Goal: Information Seeking & Learning: Learn about a topic

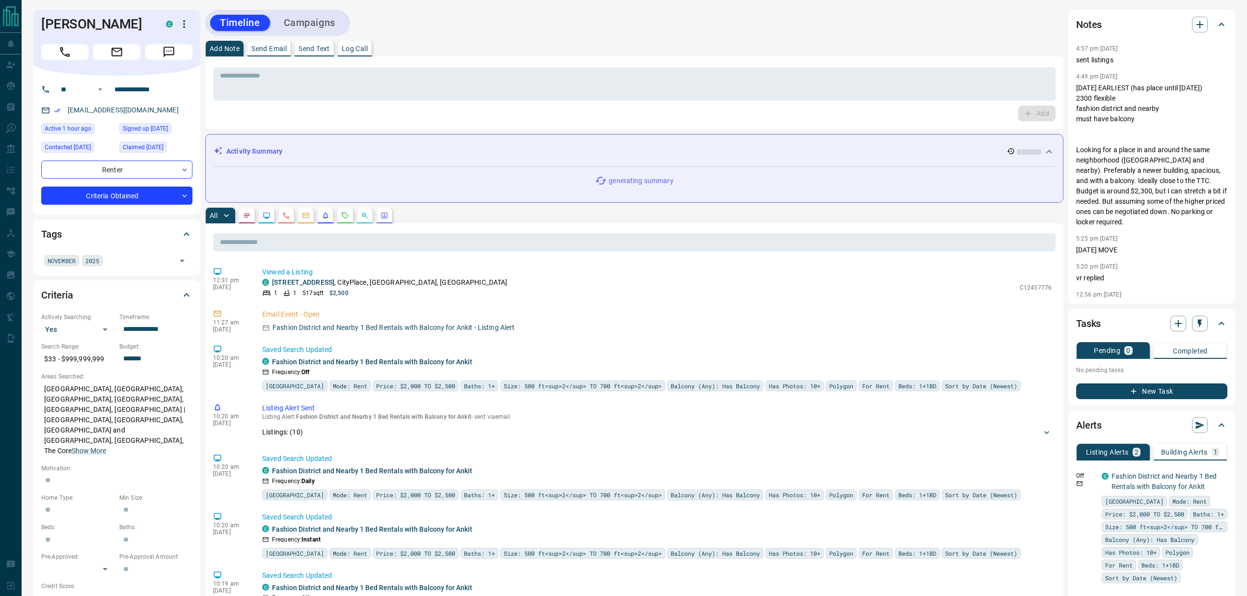
click at [570, 15] on div "Timeline Campaigns" at bounding box center [634, 23] width 858 height 26
click at [1194, 458] on button "Building Alerts 1" at bounding box center [1190, 452] width 73 height 17
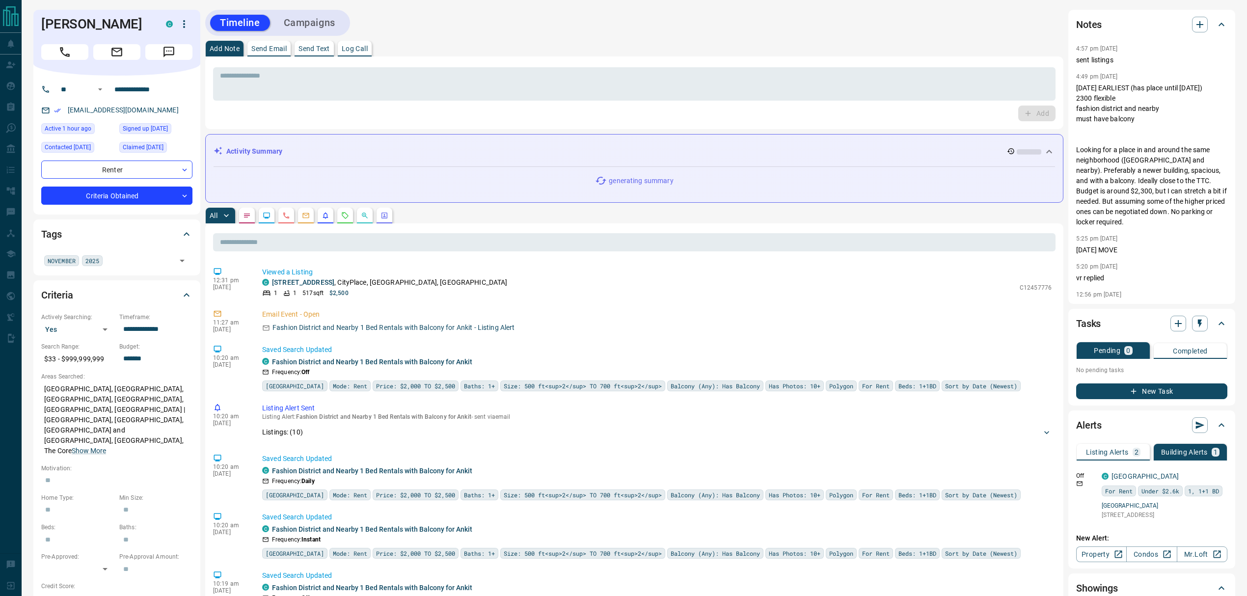
click at [1098, 452] on p "Listing Alerts" at bounding box center [1107, 452] width 43 height 7
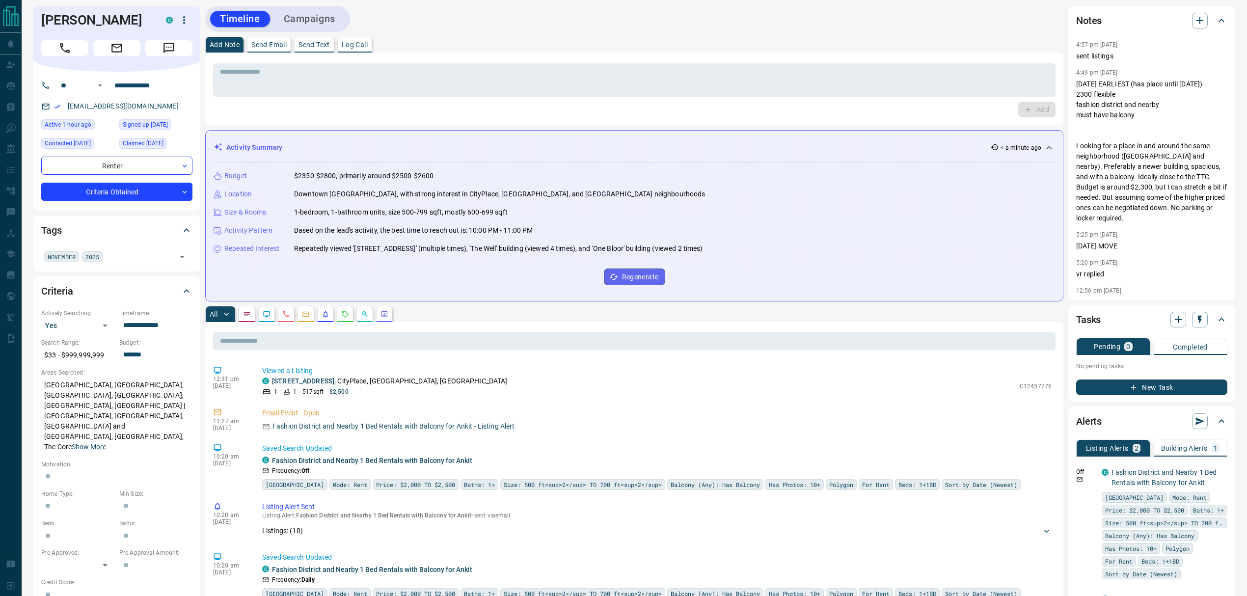
scroll to position [131, 0]
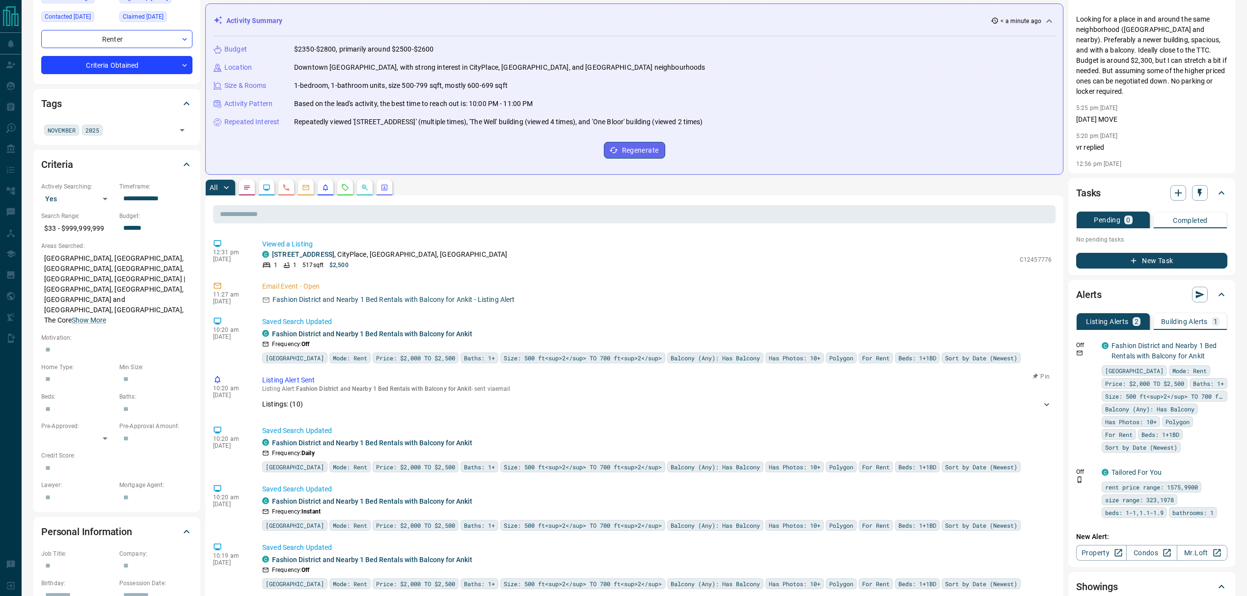
click at [376, 407] on div "Listings: ( 10 )" at bounding box center [652, 404] width 780 height 10
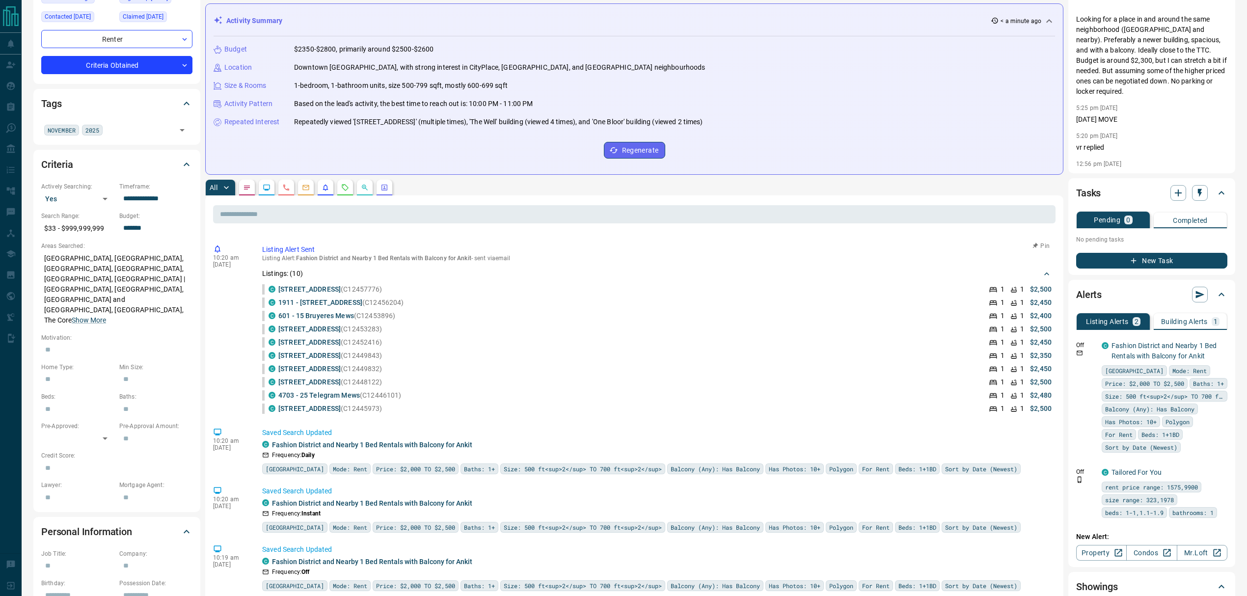
scroll to position [65, 0]
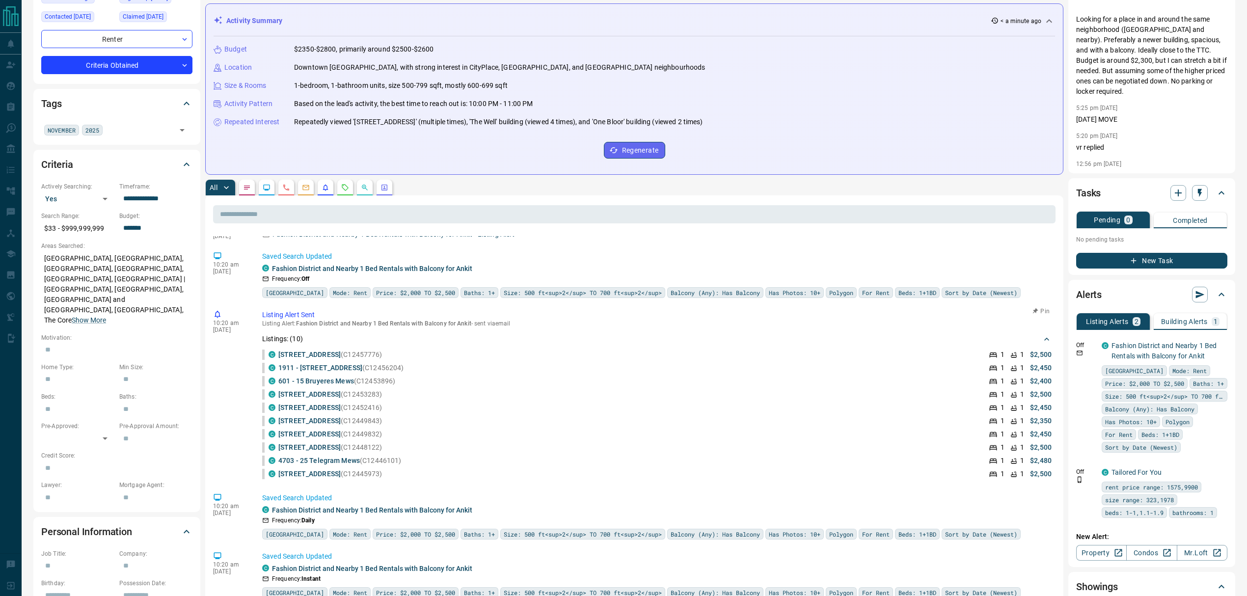
click at [539, 397] on div "C 4701 - [STREET_ADDRESS] (C12453283) 1 1 $2,500" at bounding box center [660, 394] width 783 height 10
click at [514, 397] on div "C 4701 - [STREET_ADDRESS] (C12453283) 1 1 $2,500" at bounding box center [660, 394] width 783 height 10
click at [529, 390] on li "C 4701 - [STREET_ADDRESS] (C12453283) 1 1 $2,500" at bounding box center [657, 394] width 790 height 13
click at [498, 399] on div "C 4701 - [STREET_ADDRESS] (C12453283) 1 1 $2,500" at bounding box center [660, 394] width 783 height 10
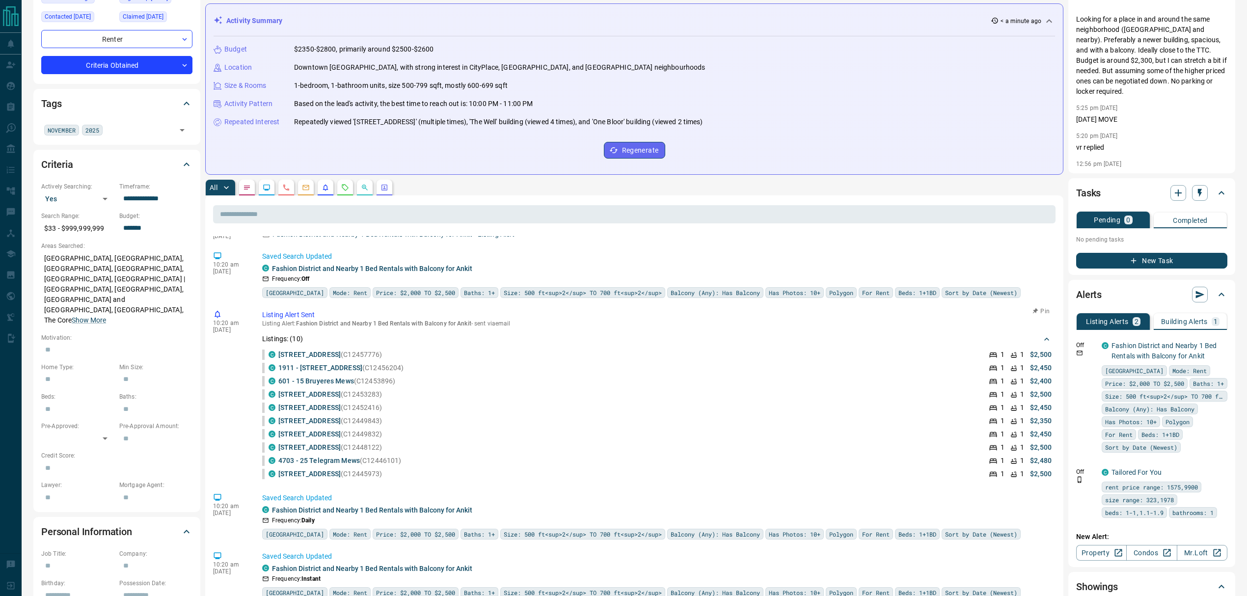
click at [737, 378] on div "C 601 - 15 Bruyeres Mews (C12453896) 1 1 $2,400" at bounding box center [660, 381] width 783 height 10
click at [566, 376] on li "C 601 - 15 Bruyeres Mews (C12453896) 1 1 $2,400" at bounding box center [657, 381] width 790 height 13
drag, startPoint x: 384, startPoint y: 357, endPoint x: 401, endPoint y: 371, distance: 21.6
click at [399, 368] on ul "C [STREET_ADDRESS] (C12457776) 1 1 $2,500 C 1911 - [STREET_ADDRESS] (C12456204)…" at bounding box center [657, 414] width 790 height 133
click at [401, 371] on p "1911 - [STREET_ADDRESS] (C12456204)" at bounding box center [340, 368] width 125 height 10
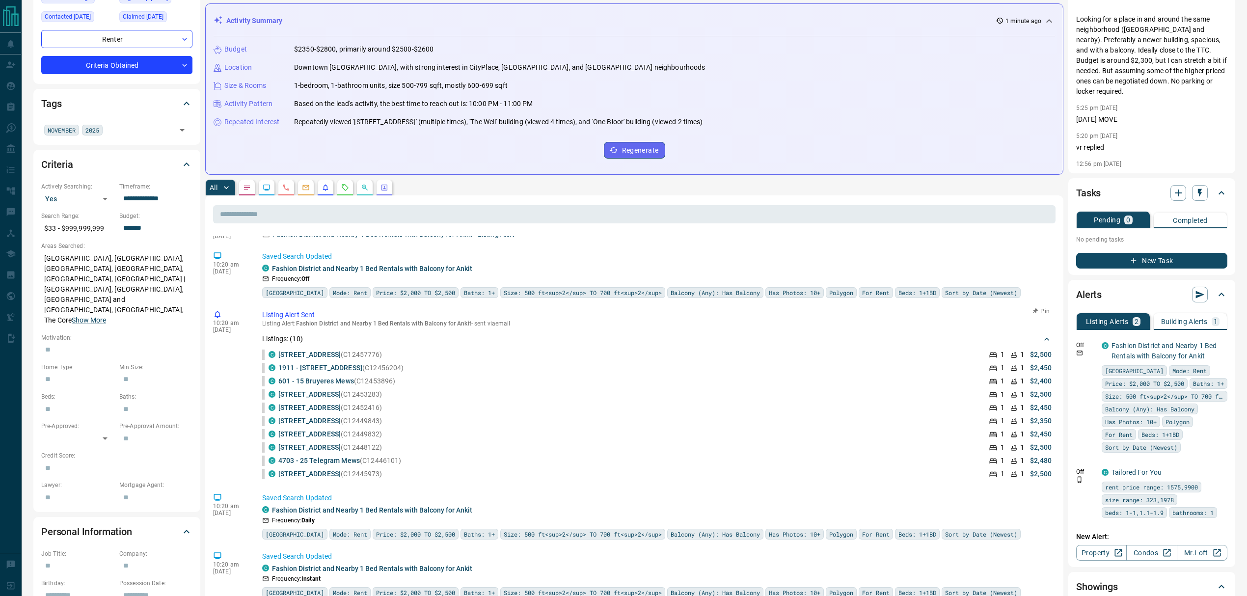
click at [670, 376] on li "C 601 - 15 Bruyeres Mews (C12453896) 1 1 $2,400" at bounding box center [657, 381] width 790 height 13
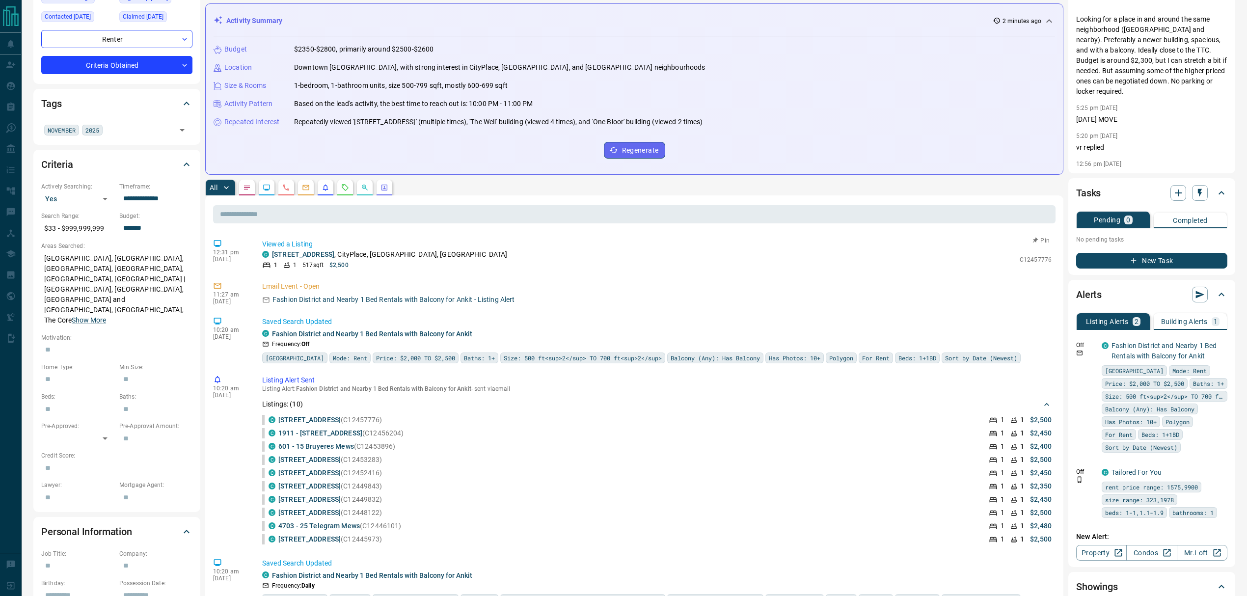
click at [589, 254] on div "C [STREET_ADDRESS]" at bounding box center [638, 254] width 753 height 10
click at [1199, 324] on p "Building Alerts" at bounding box center [1184, 321] width 47 height 7
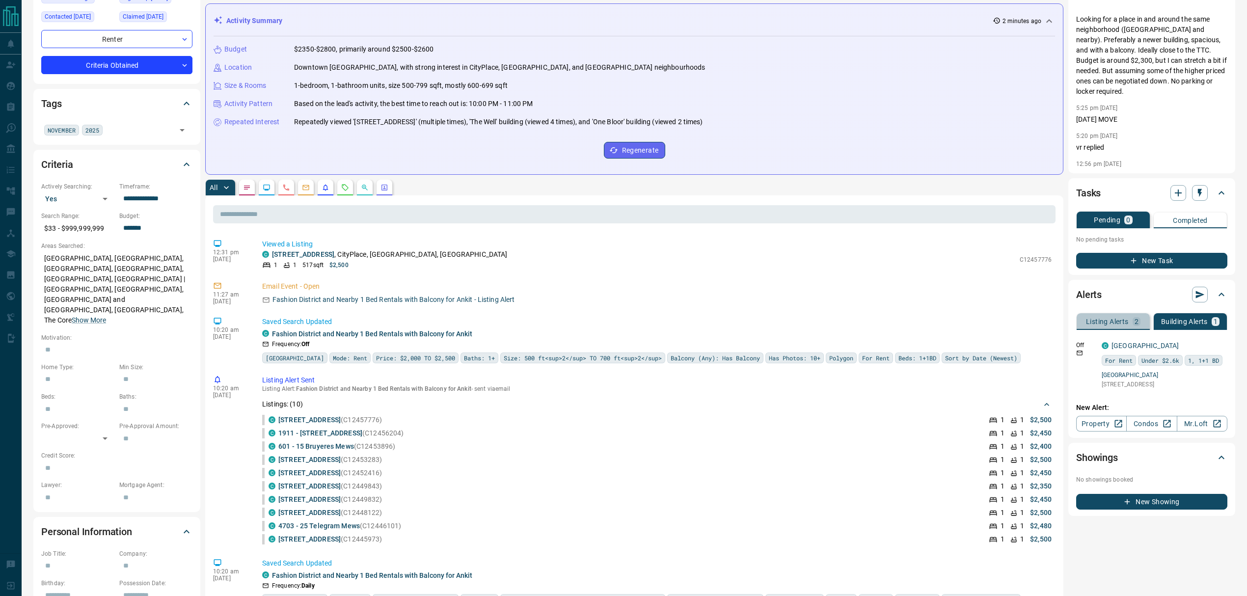
click at [1125, 318] on p "Listing Alerts" at bounding box center [1107, 321] width 43 height 7
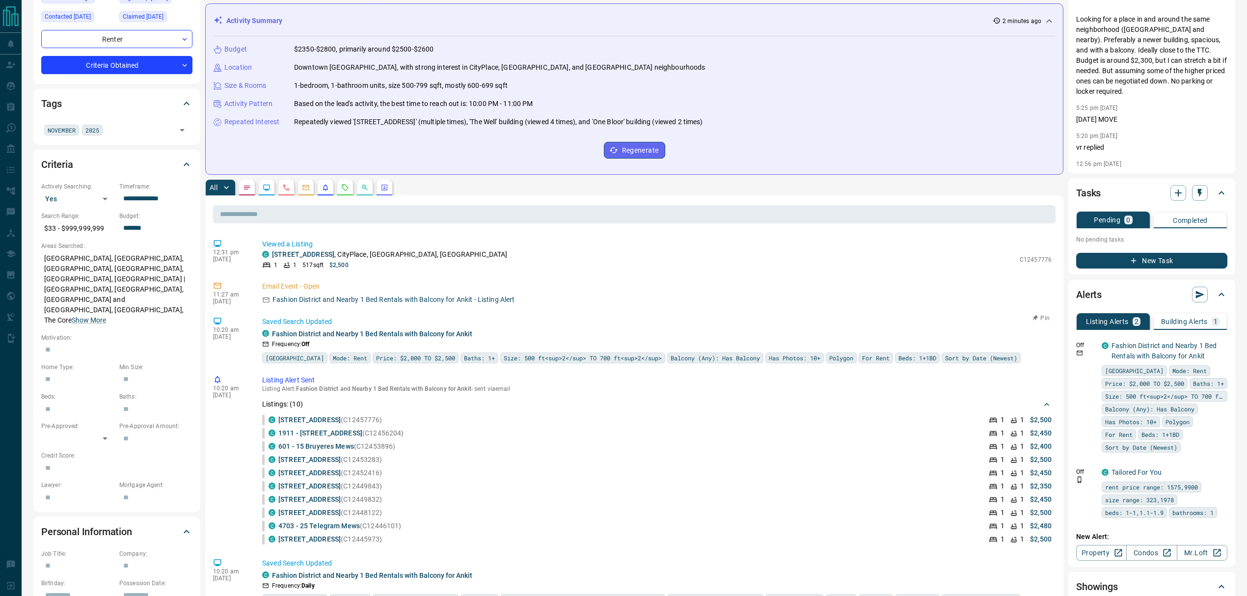
click at [672, 321] on p "Saved Search Updated" at bounding box center [657, 322] width 790 height 10
click at [1191, 318] on p "Building Alerts" at bounding box center [1184, 321] width 47 height 7
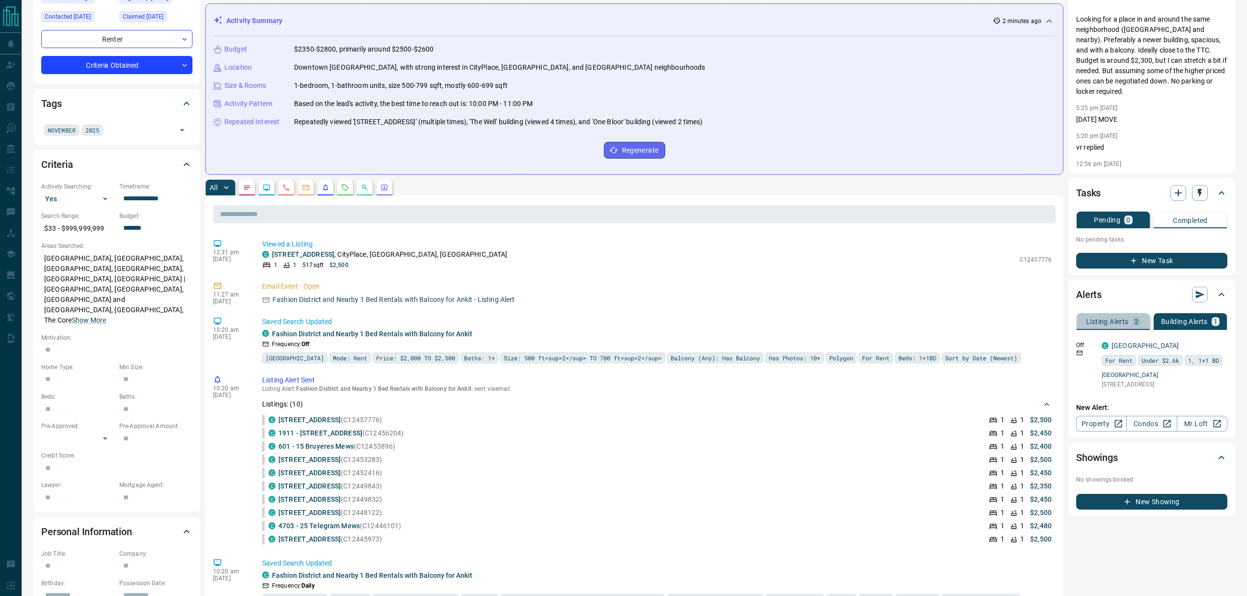
click at [1137, 319] on p "2" at bounding box center [1137, 321] width 4 height 7
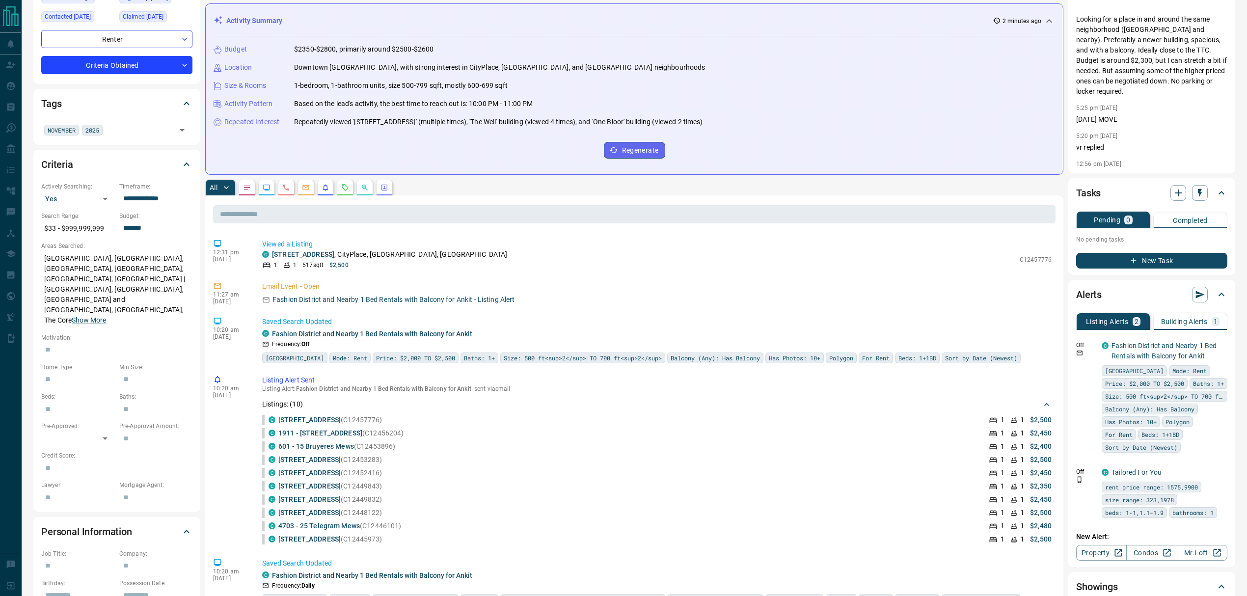
click at [326, 187] on icon "Listing Alerts" at bounding box center [326, 188] width 8 height 8
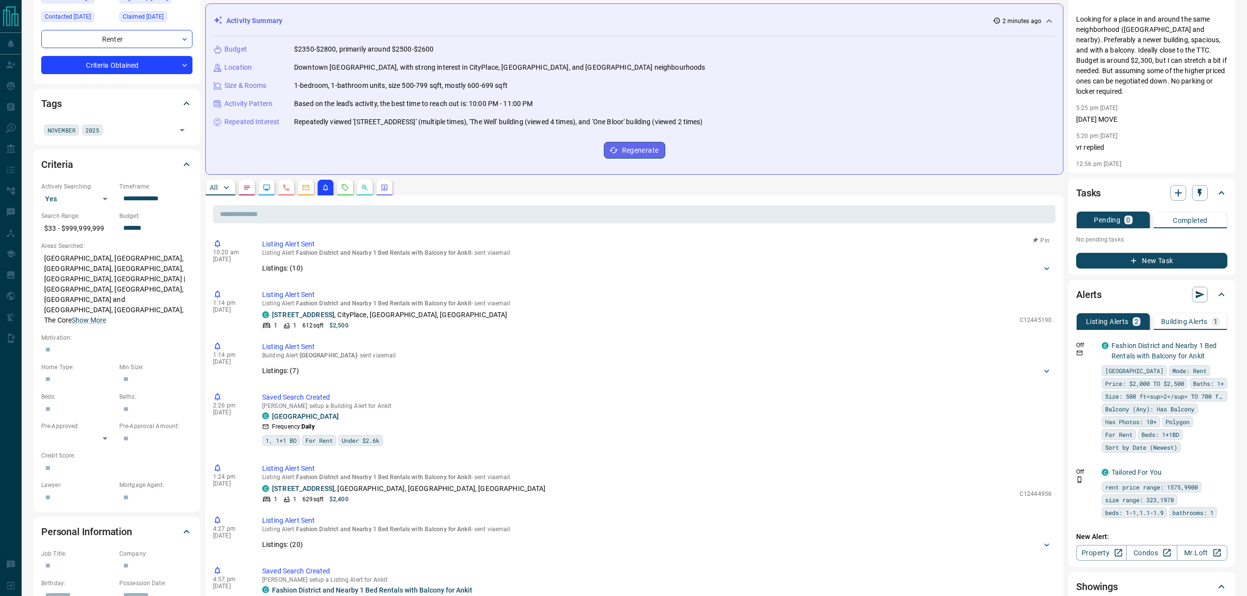
click at [362, 272] on div "Listings: ( 10 )" at bounding box center [652, 268] width 780 height 10
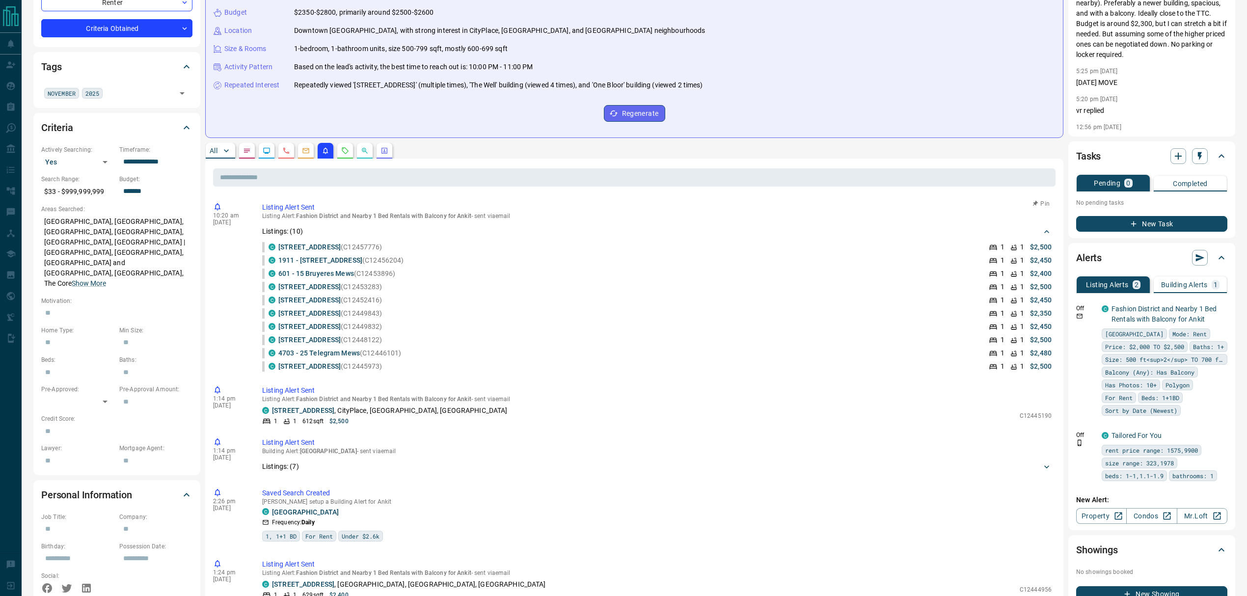
scroll to position [196, 0]
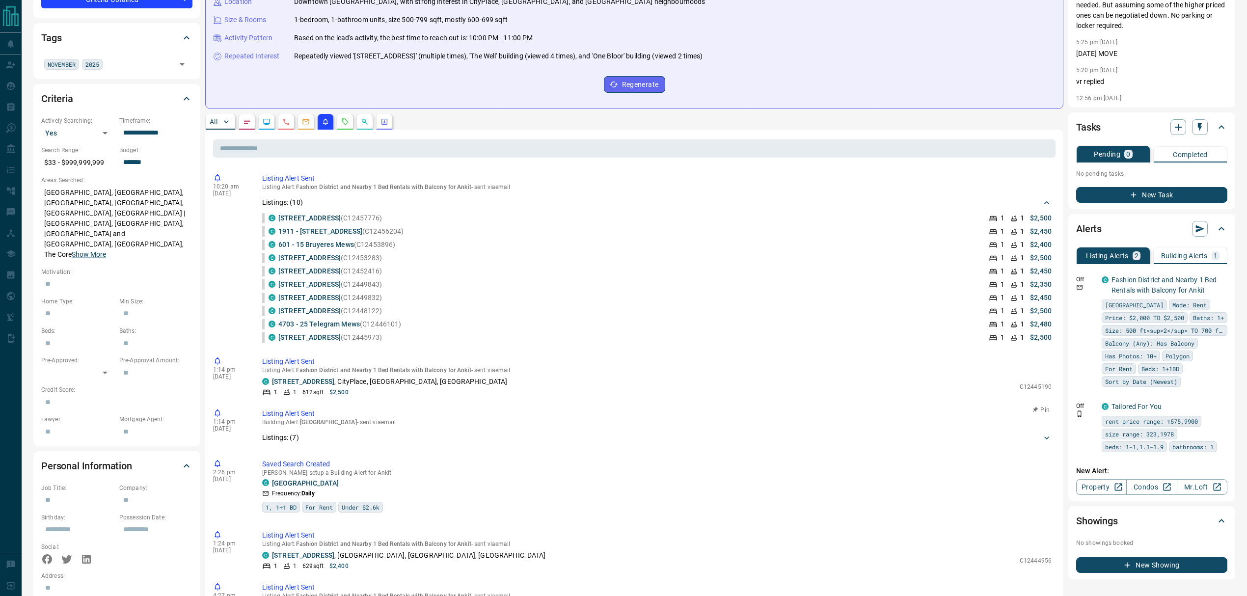
click at [323, 440] on div "Listings: ( 7 )" at bounding box center [652, 438] width 780 height 10
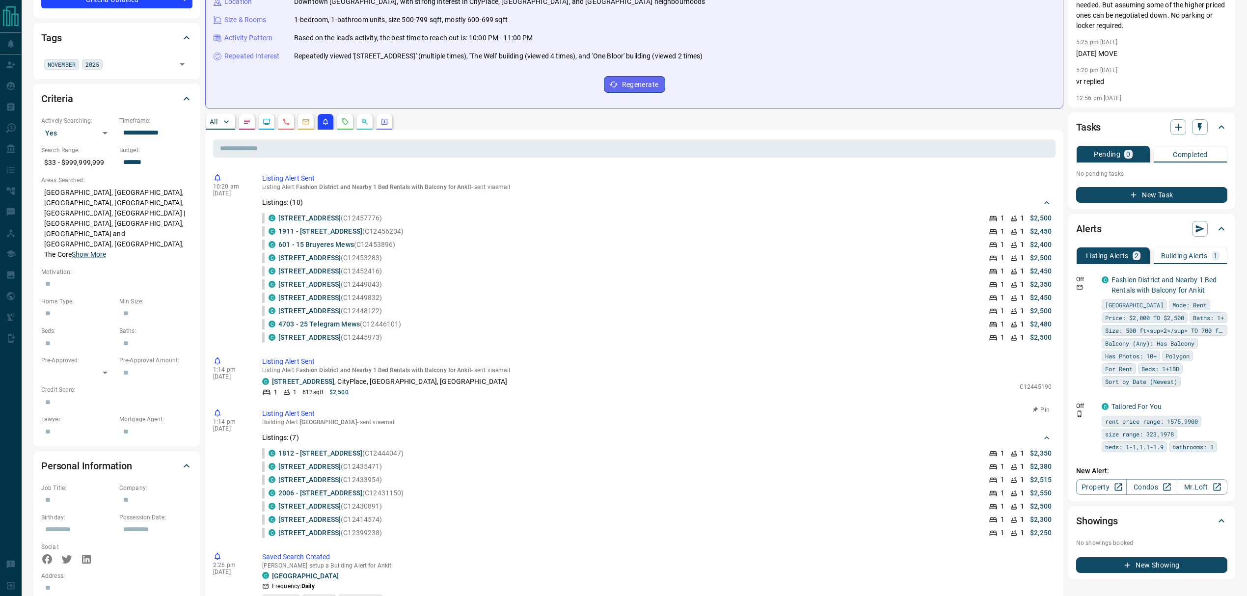
click at [419, 440] on div "Listings: ( 7 )" at bounding box center [652, 438] width 780 height 10
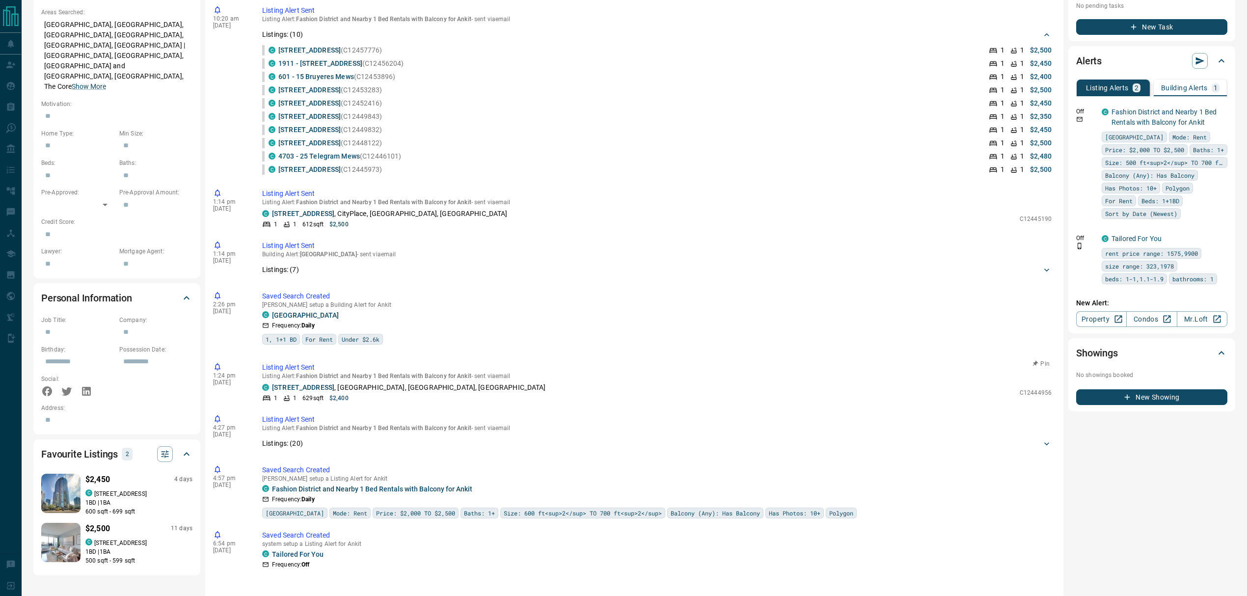
scroll to position [380, 0]
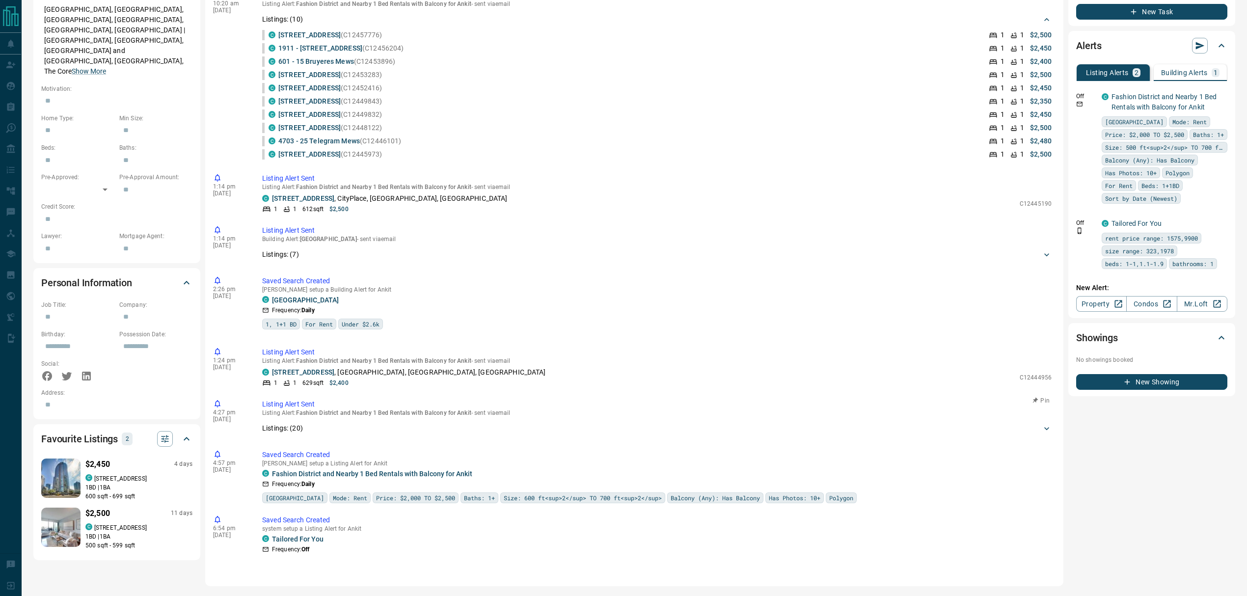
click at [343, 429] on div "Listings: ( 20 )" at bounding box center [652, 428] width 780 height 10
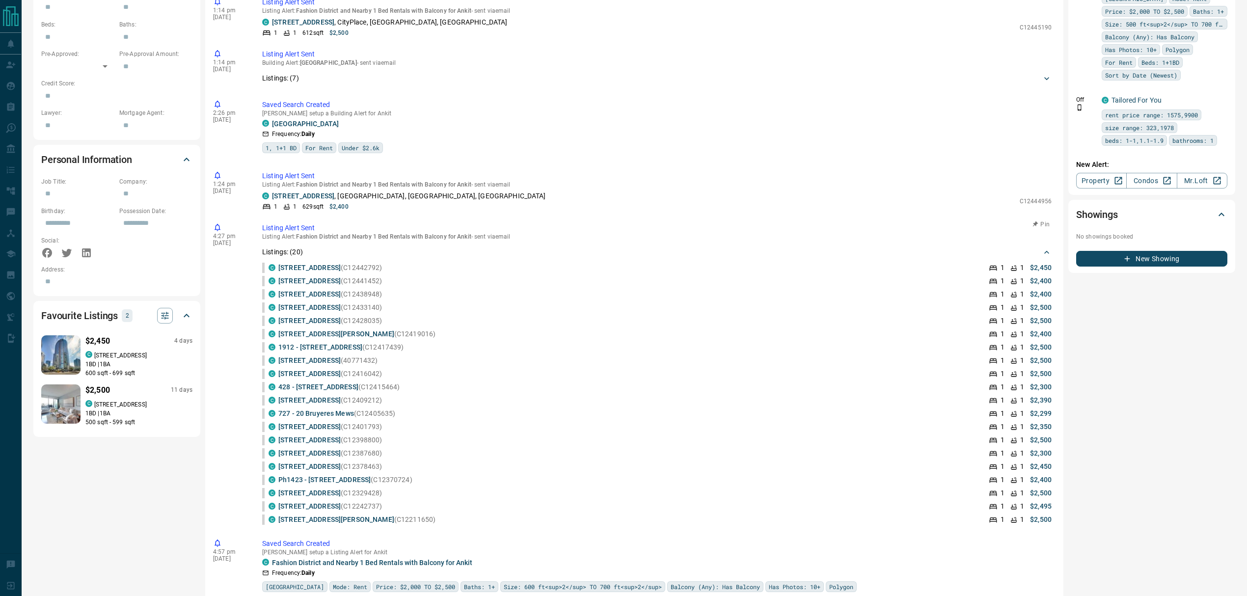
scroll to position [511, 0]
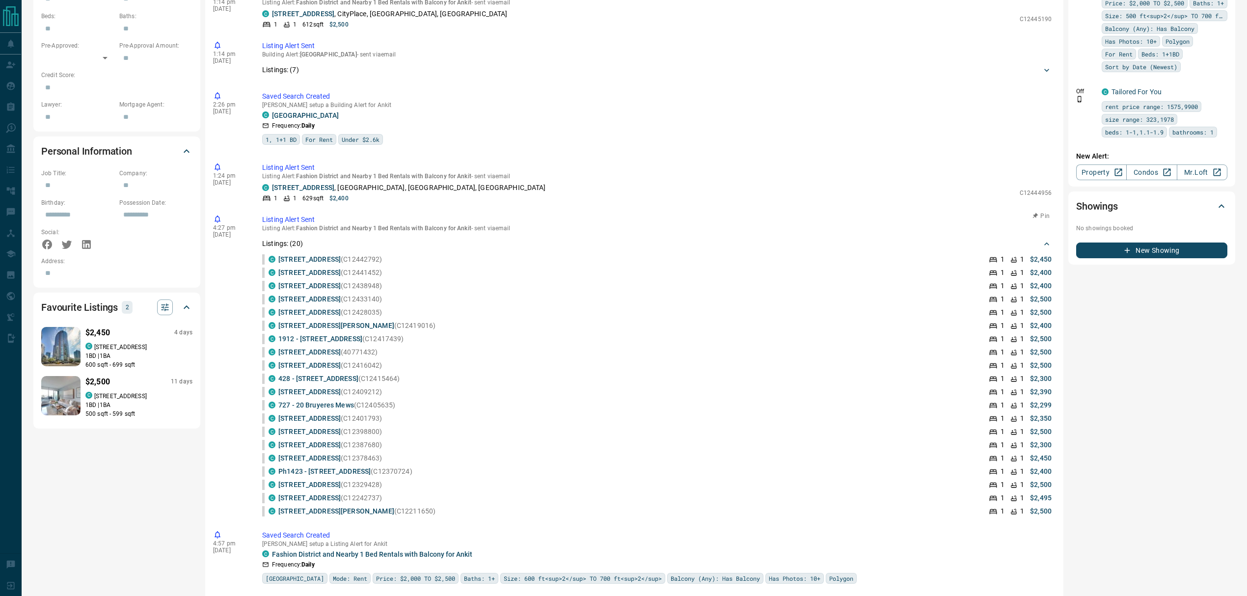
click at [570, 301] on div "C [STREET_ADDRESS] (C12433140) 1 1 $2,500" at bounding box center [660, 299] width 783 height 10
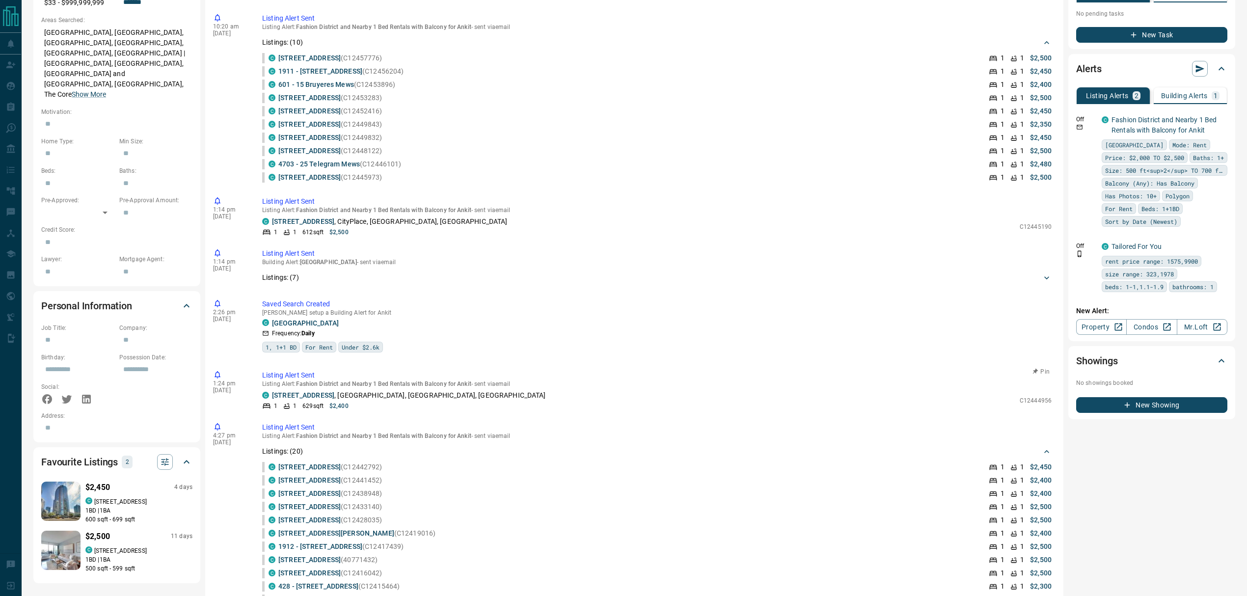
scroll to position [184, 0]
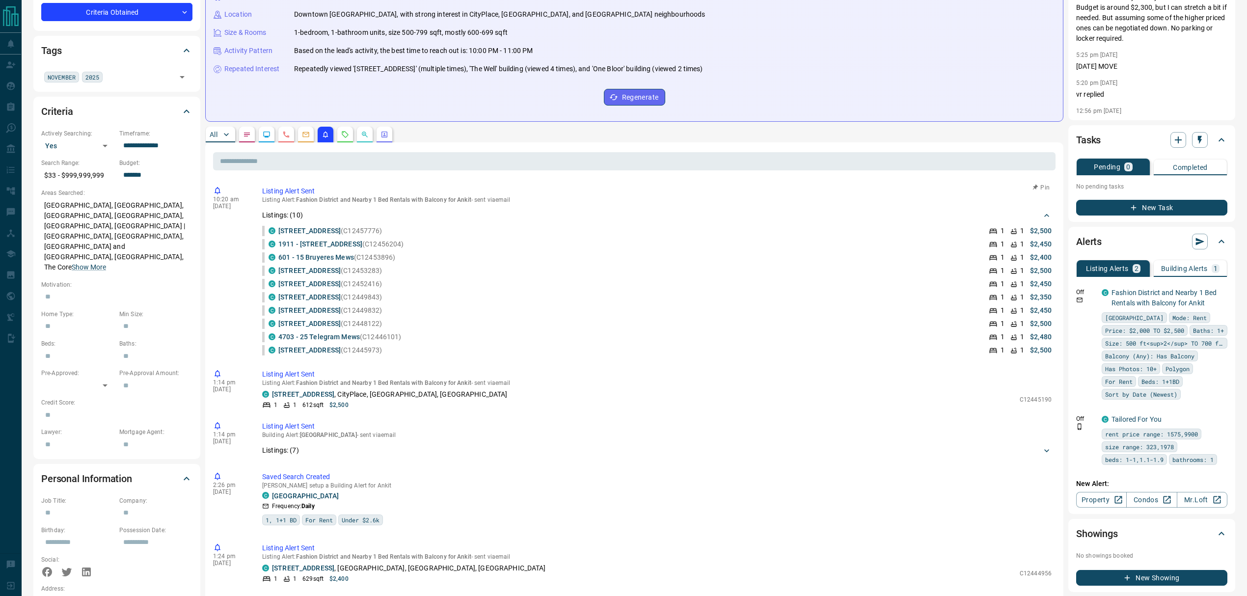
click at [654, 296] on div "C [STREET_ADDRESS] (C12449843) 1 1 $2,350" at bounding box center [660, 297] width 783 height 10
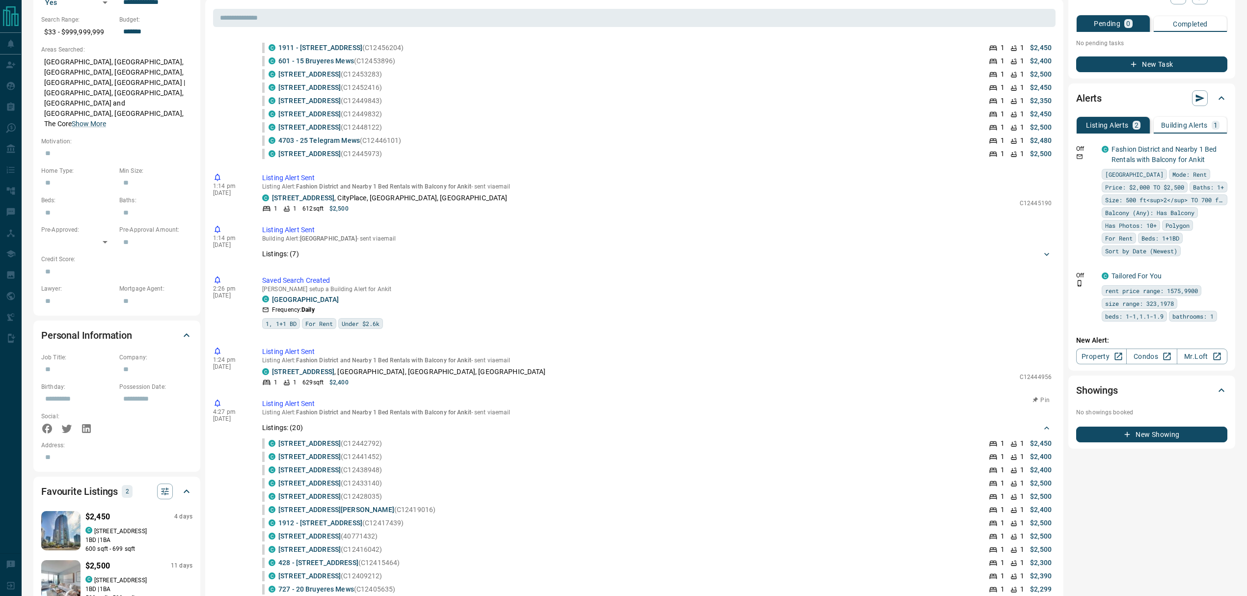
scroll to position [523, 0]
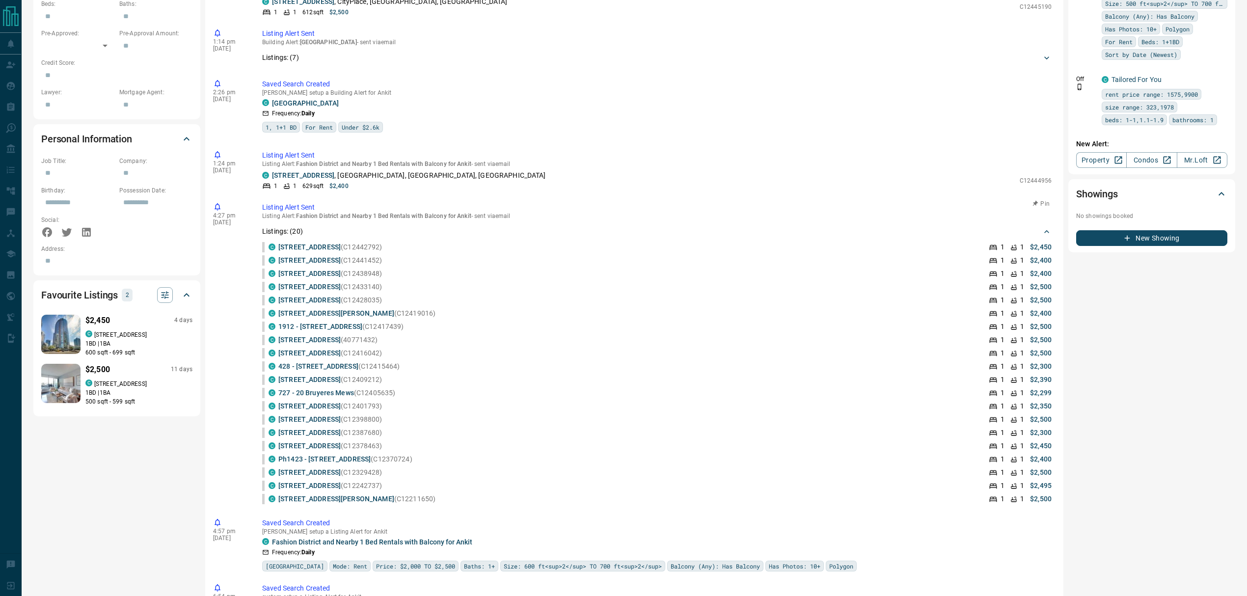
click at [505, 308] on div "C [STREET_ADDRESS][PERSON_NAME] (C12419016) 1 1 $2,400" at bounding box center [660, 313] width 783 height 10
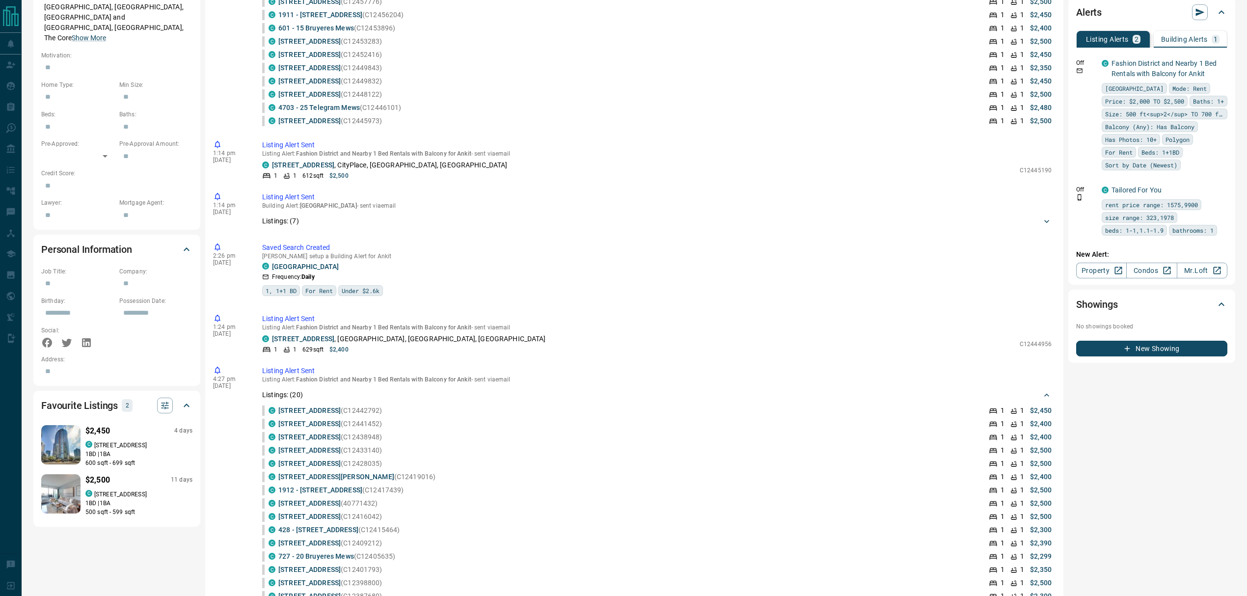
scroll to position [262, 0]
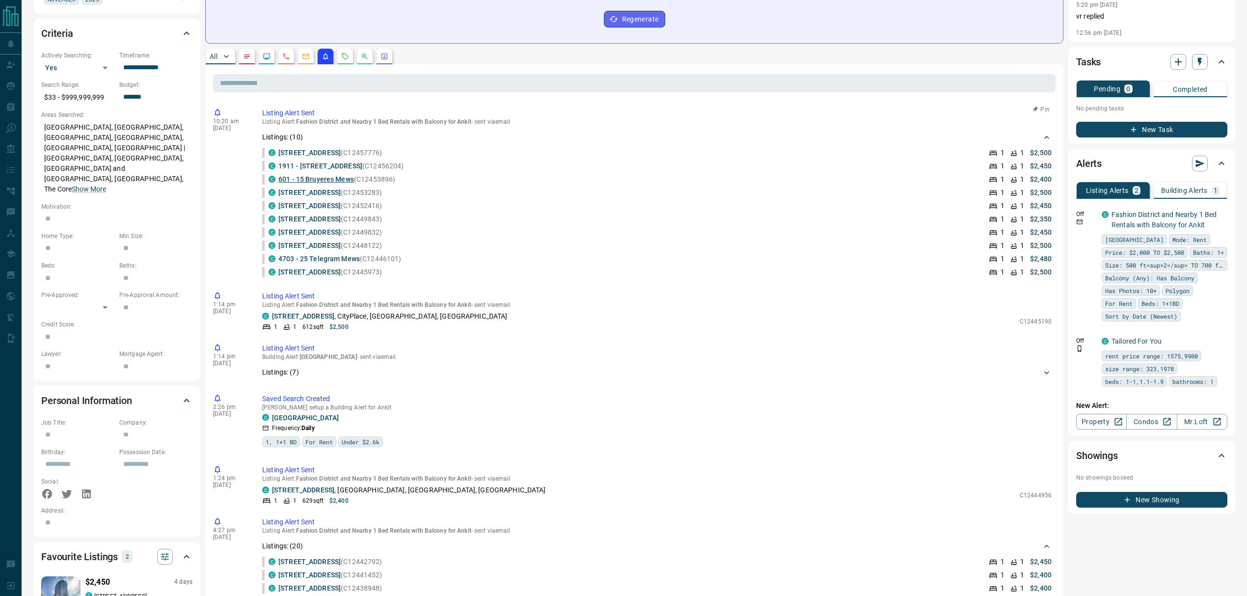
drag, startPoint x: 405, startPoint y: 275, endPoint x: 332, endPoint y: 179, distance: 120.2
click at [331, 179] on ul "C [STREET_ADDRESS] (C12457776) 1 1 $2,500 C 1911 - [STREET_ADDRESS] (C12456204)…" at bounding box center [657, 212] width 790 height 133
click at [547, 173] on li "C 601 - 15 Bruyeres Mews (C12453896) 1 1 $2,400" at bounding box center [657, 179] width 790 height 13
drag, startPoint x: 262, startPoint y: 124, endPoint x: 459, endPoint y: 268, distance: 243.2
click at [459, 268] on div "Listing Alert : Fashion District and Nearby 1 Bed Rentals with Balcony for Anki…" at bounding box center [657, 198] width 790 height 161
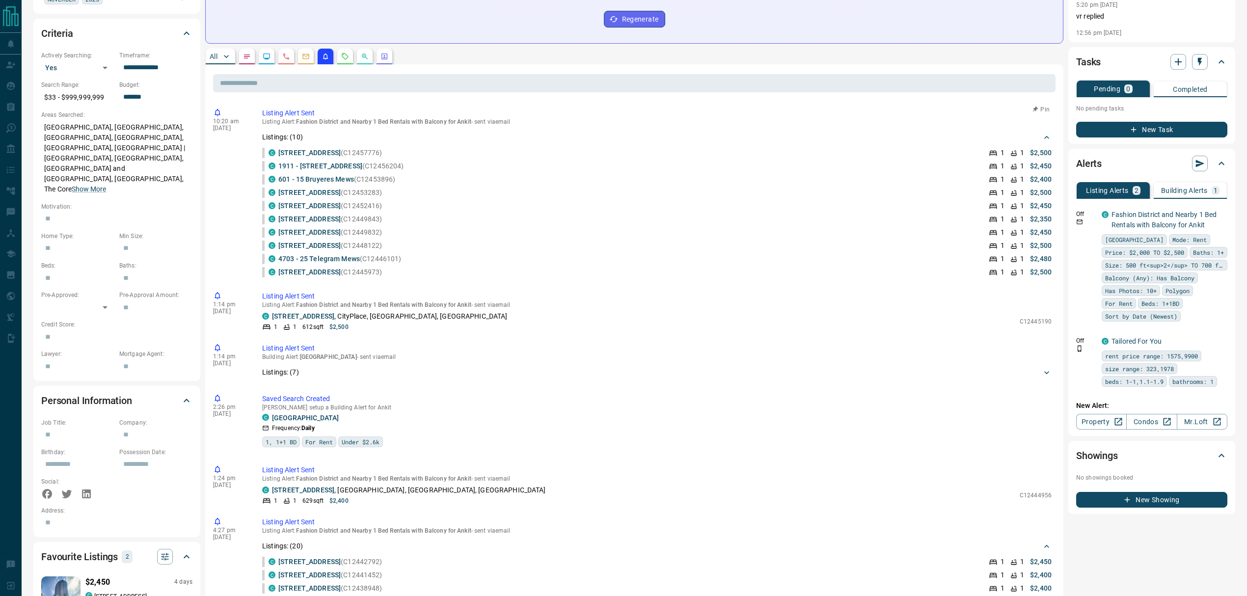
click at [459, 260] on div "C 4703 - 25 Telegram Mews (C12446101) 1 1 $2,480" at bounding box center [660, 259] width 783 height 10
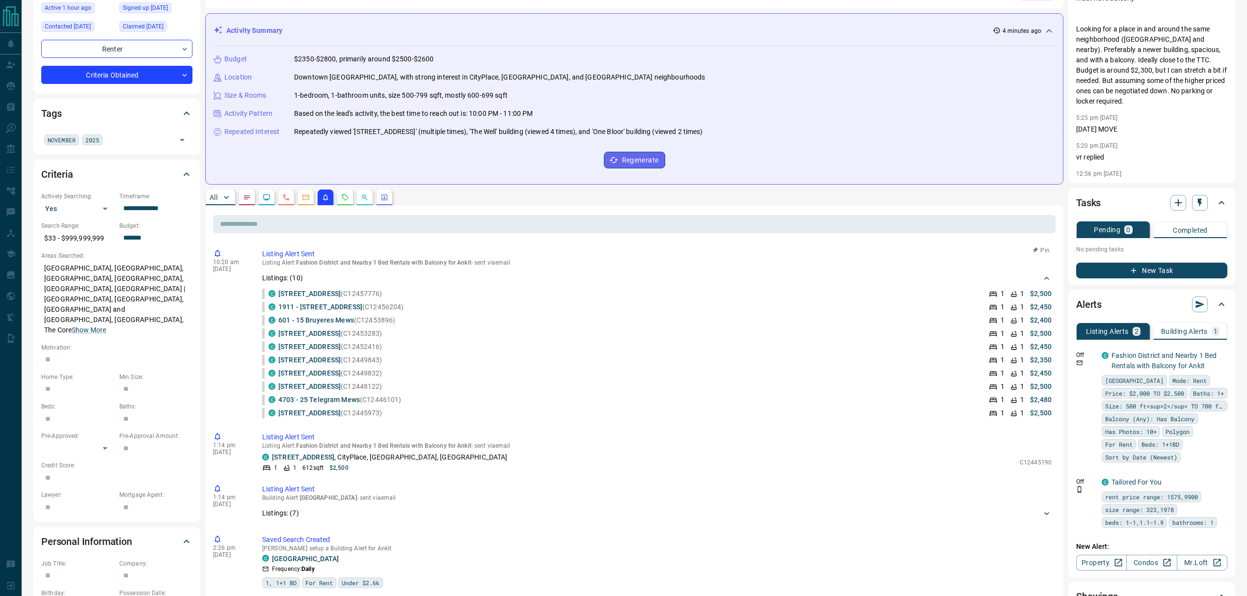
scroll to position [0, 0]
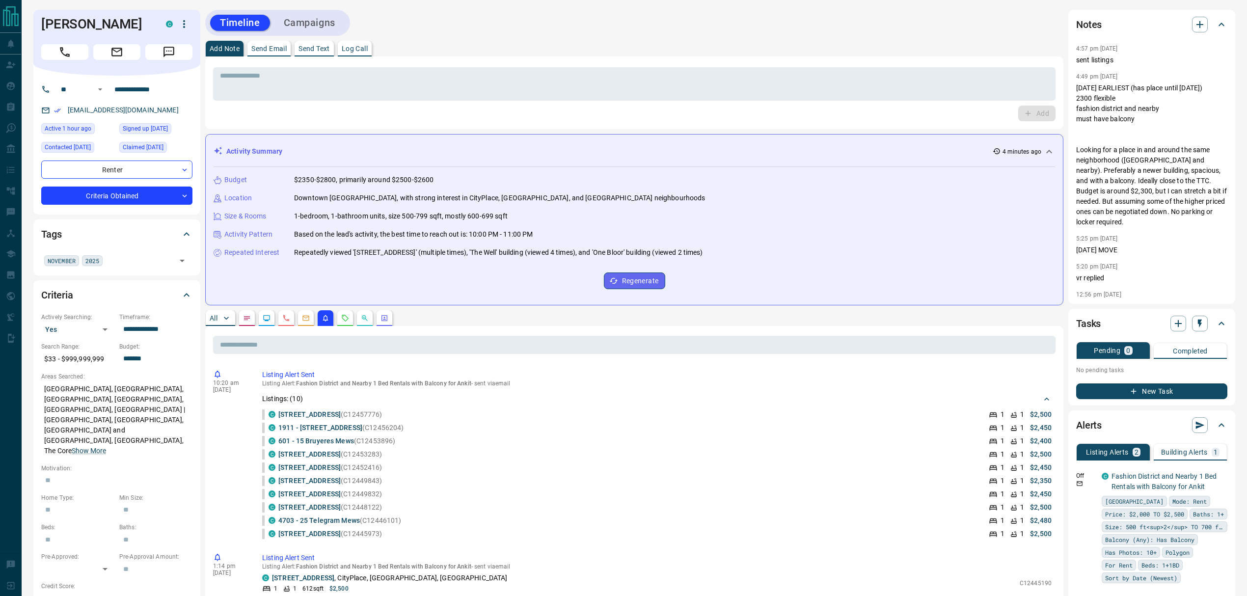
click at [420, 149] on div "Activity Summary 4 minutes ago" at bounding box center [629, 151] width 830 height 10
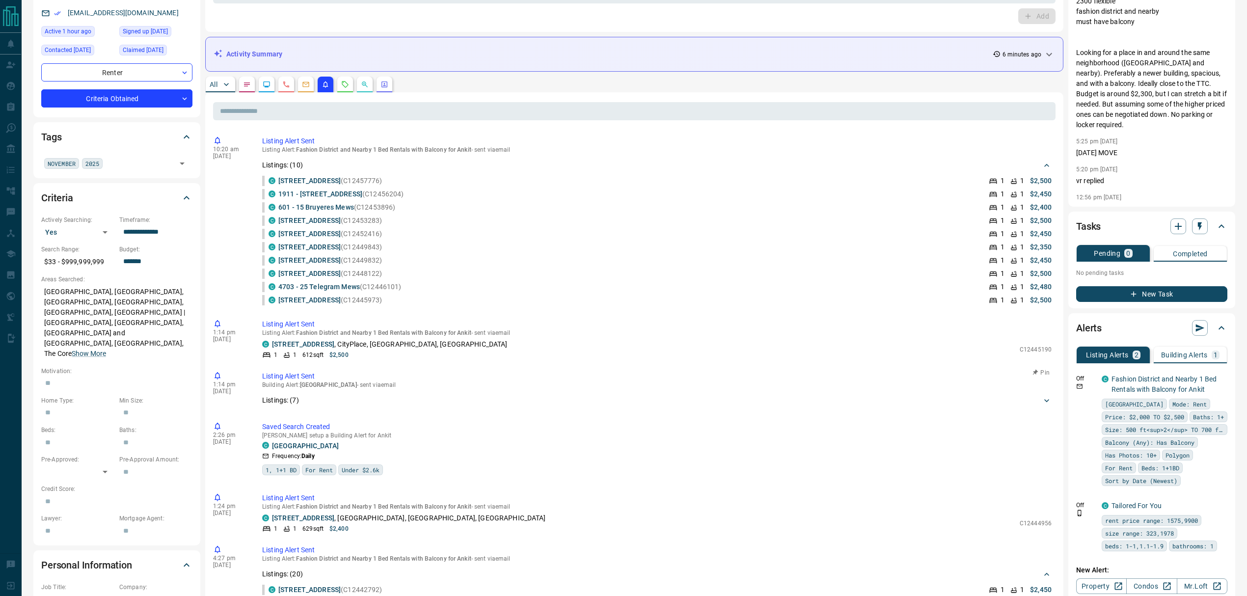
scroll to position [65, 0]
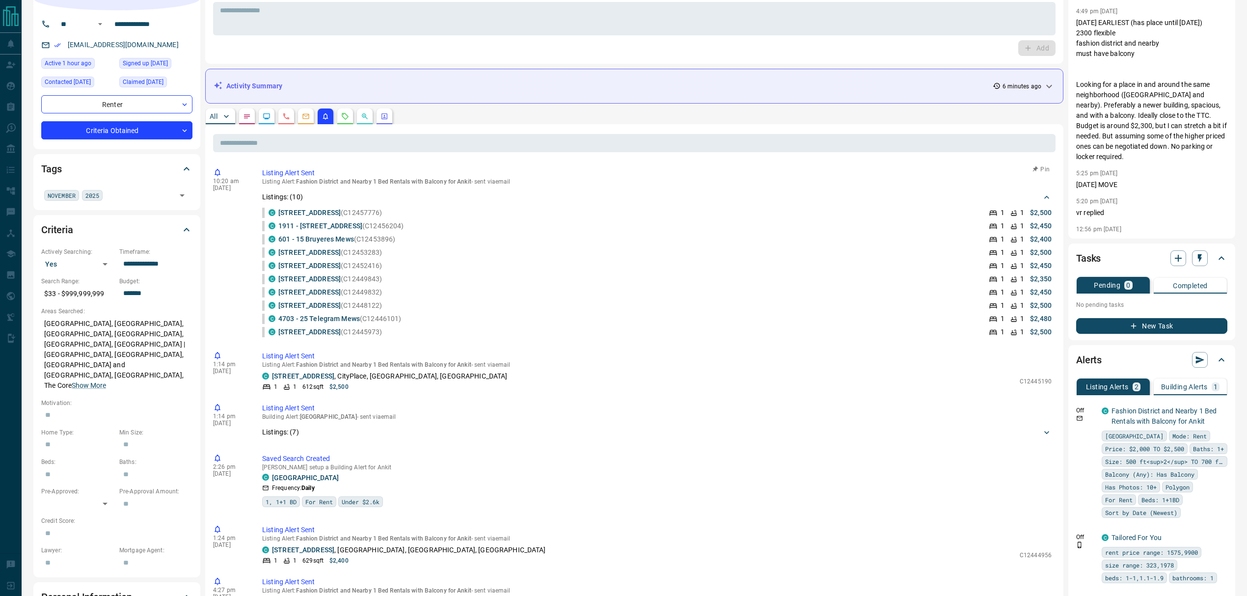
click at [481, 293] on div "C 1315 - 88 Blue Jays Way (C12449832) 1 1 $2,450" at bounding box center [660, 292] width 783 height 10
click at [1203, 388] on p "Building Alerts" at bounding box center [1184, 387] width 47 height 7
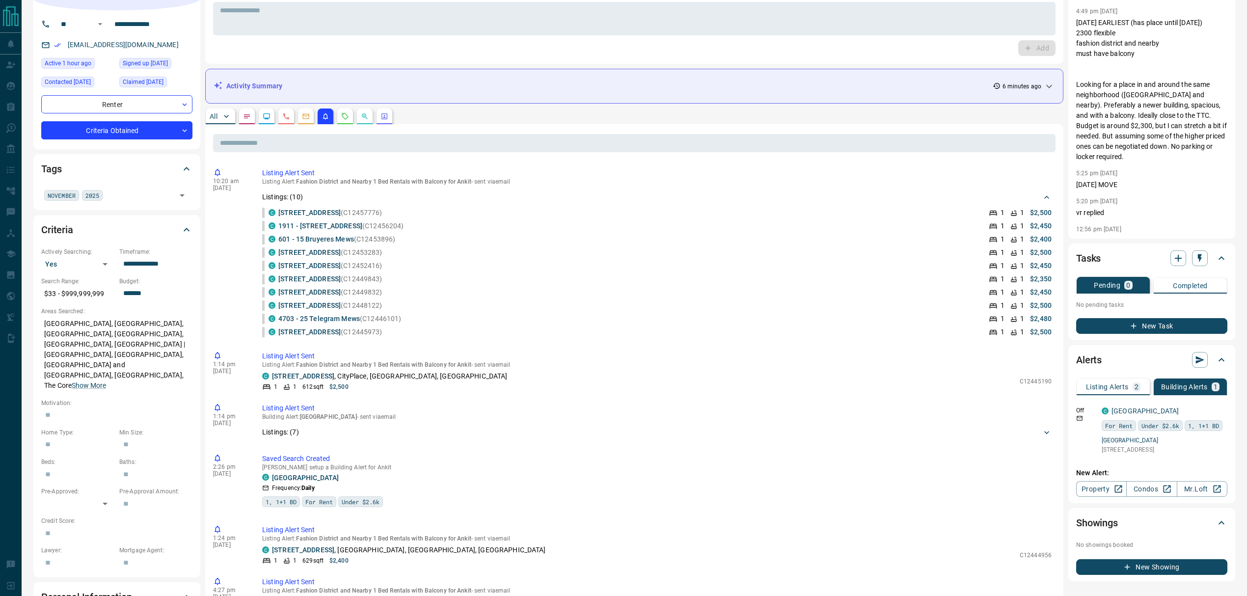
click at [1116, 395] on div "Off C Fashion District and Nearby 1 Bed Rentals with Balcony for Ankit [GEOGRAP…" at bounding box center [1151, 428] width 151 height 67
click at [1116, 386] on p "Listing Alerts" at bounding box center [1107, 387] width 43 height 7
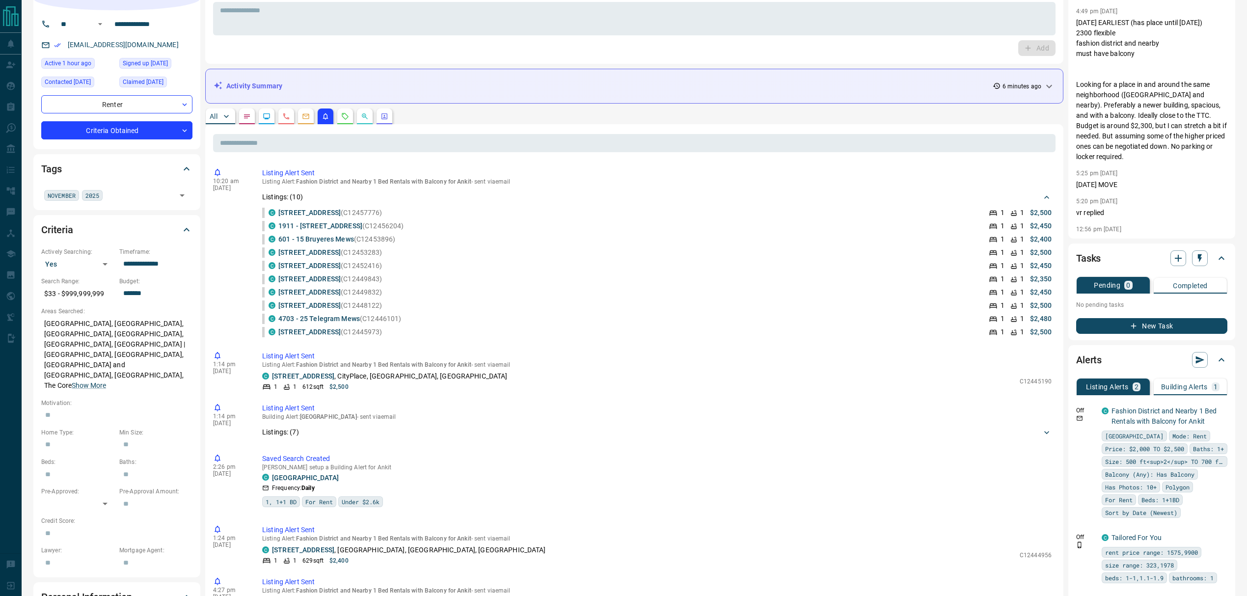
click at [1169, 385] on p "Building Alerts" at bounding box center [1184, 387] width 47 height 7
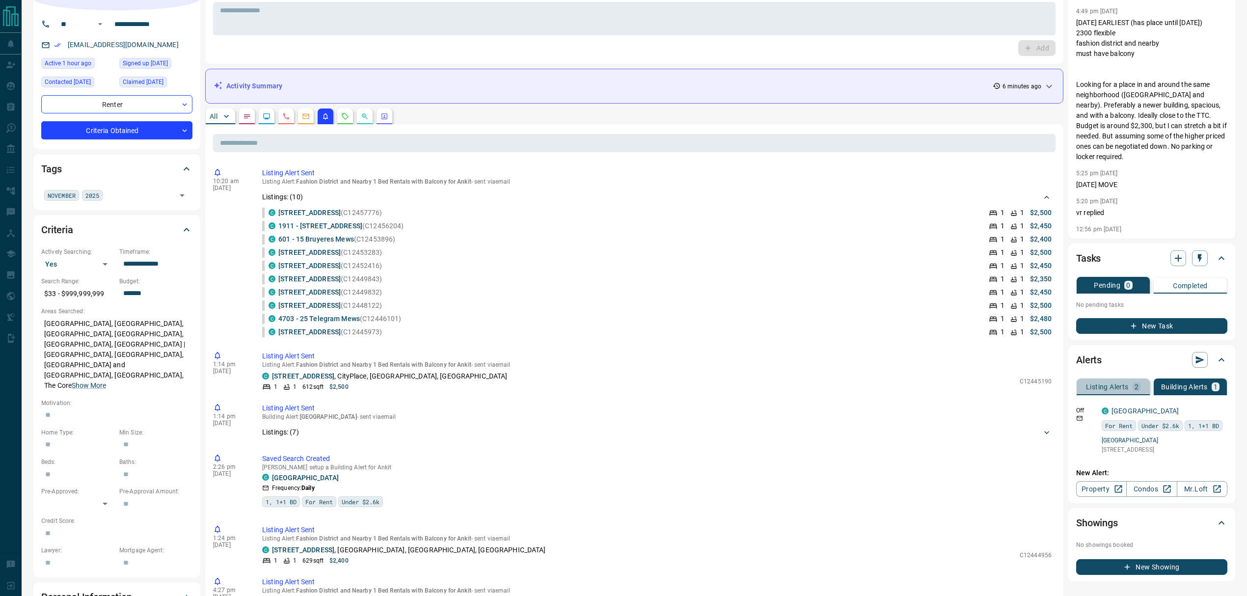
click at [1121, 385] on p "Listing Alerts" at bounding box center [1107, 387] width 43 height 7
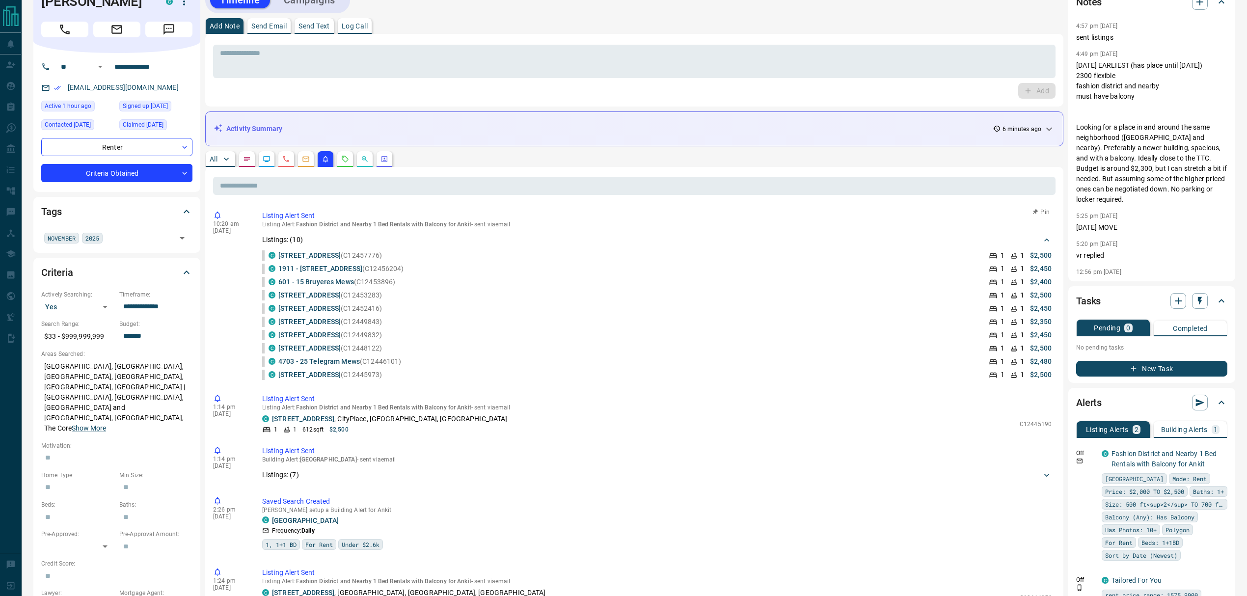
scroll to position [0, 0]
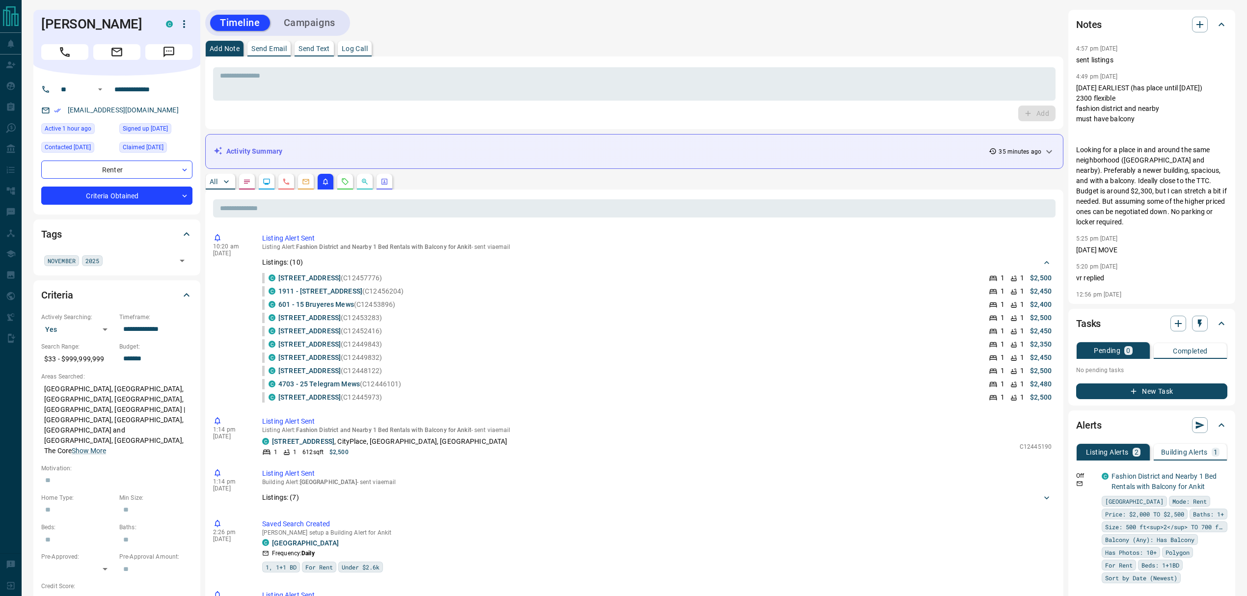
click at [360, 48] on p "Log Call" at bounding box center [355, 48] width 26 height 7
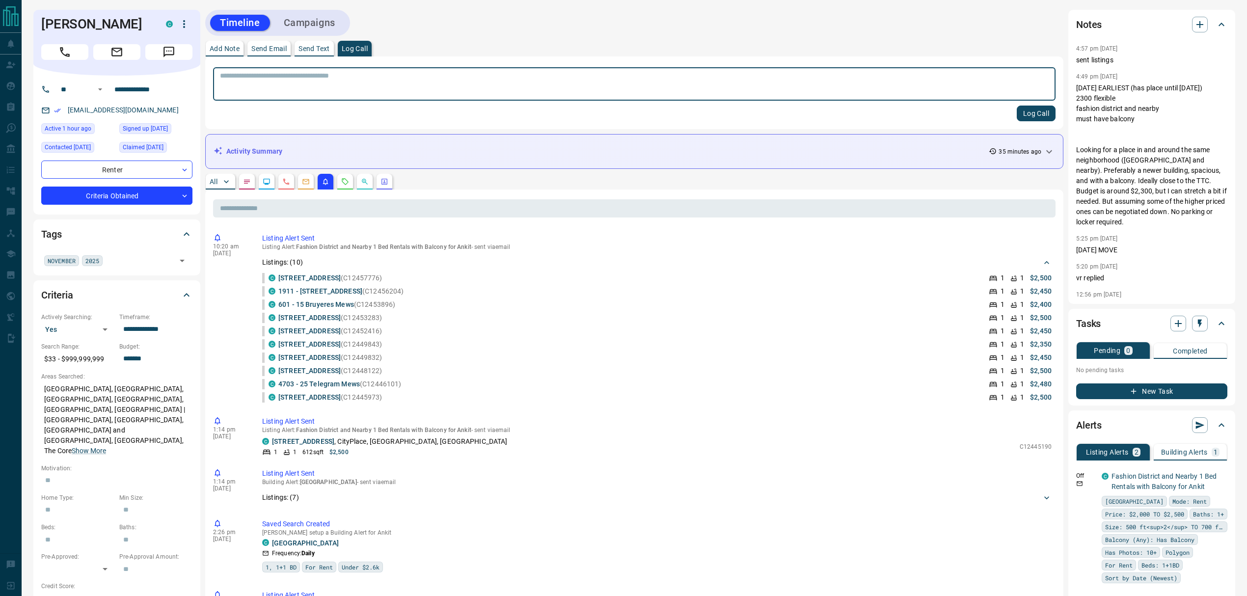
click at [352, 87] on textarea at bounding box center [634, 84] width 829 height 25
type textarea "**"
